Goal: Information Seeking & Learning: Learn about a topic

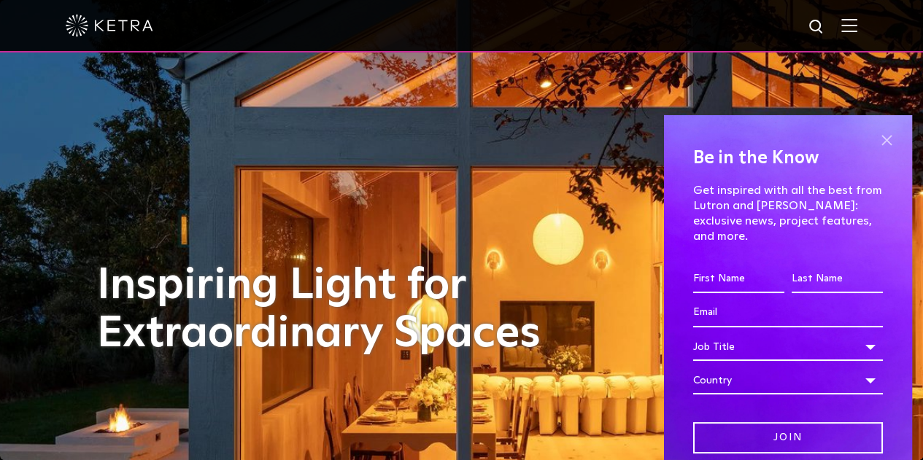
drag, startPoint x: 876, startPoint y: 140, endPoint x: 857, endPoint y: 93, distance: 50.4
click at [876, 139] on span at bounding box center [886, 141] width 22 height 22
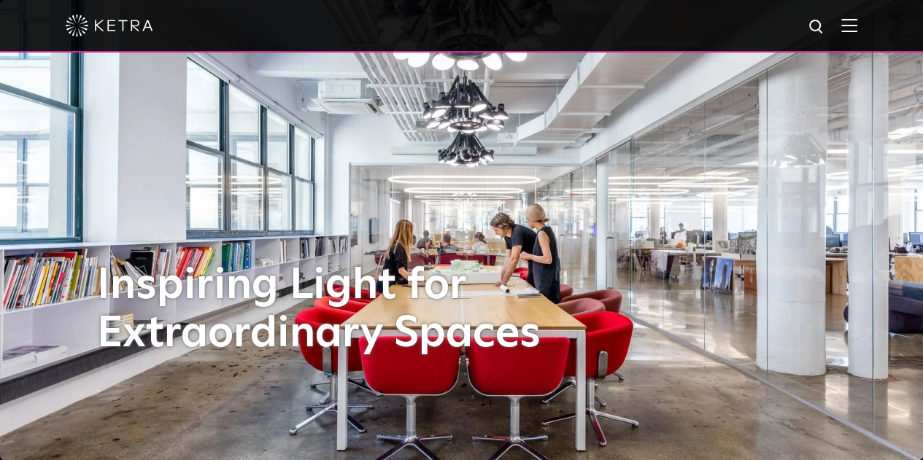
click at [857, 30] on img at bounding box center [849, 25] width 16 height 14
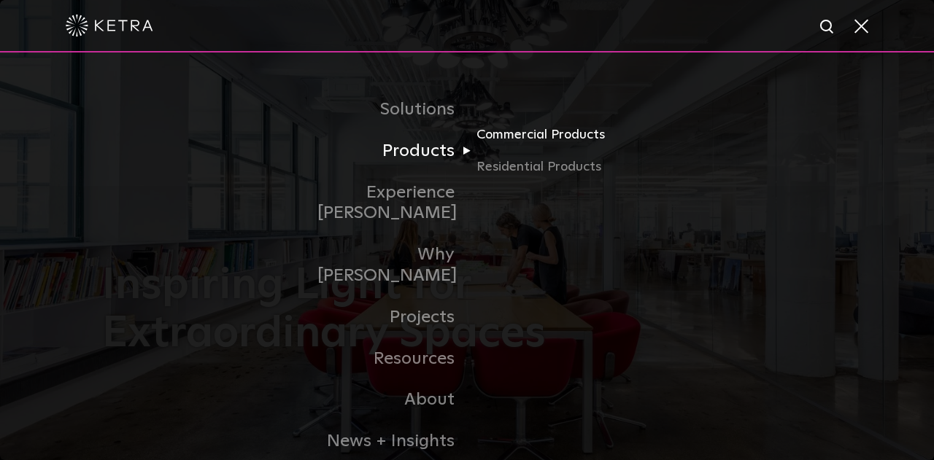
click at [527, 138] on link "Commercial Products" at bounding box center [546, 141] width 140 height 32
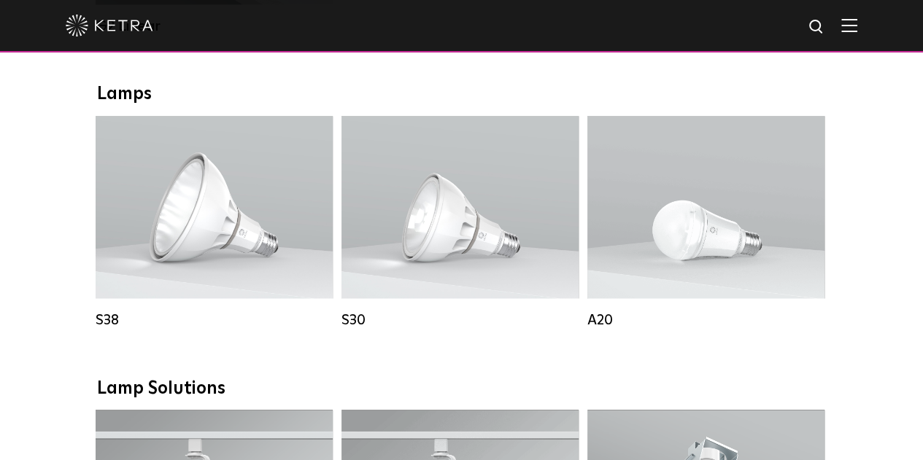
scroll to position [1386, 0]
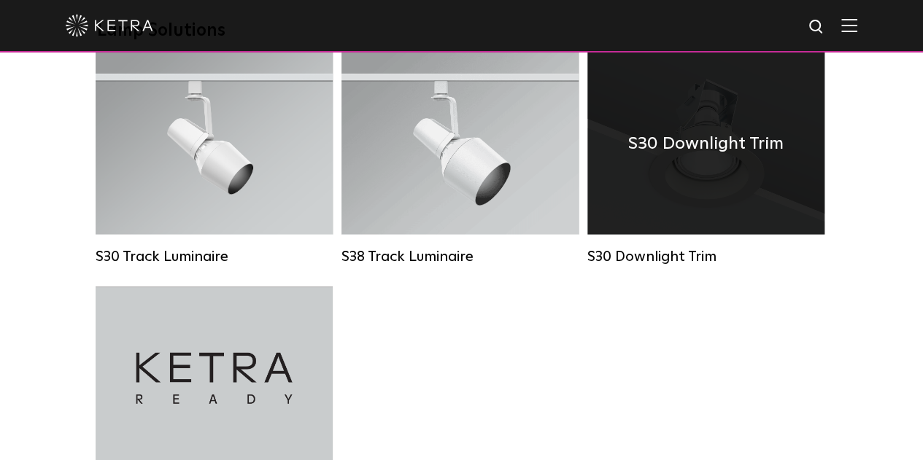
click at [700, 158] on h4 "S30 Downlight Trim" at bounding box center [705, 144] width 155 height 28
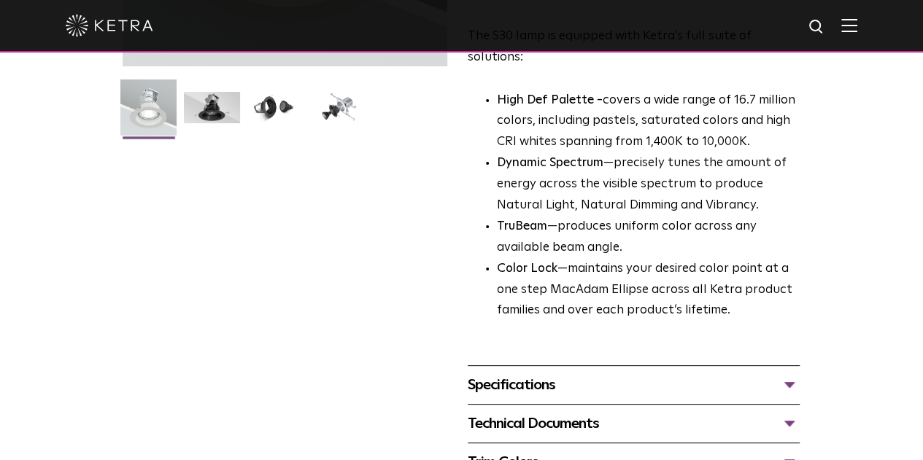
scroll to position [365, 0]
click at [530, 373] on div "Specifications" at bounding box center [634, 384] width 332 height 23
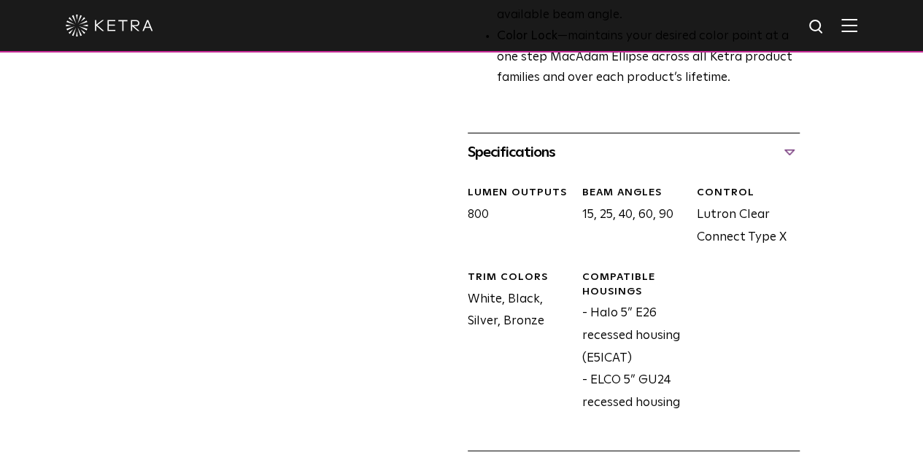
scroll to position [583, 0]
